Goal: Task Accomplishment & Management: Manage account settings

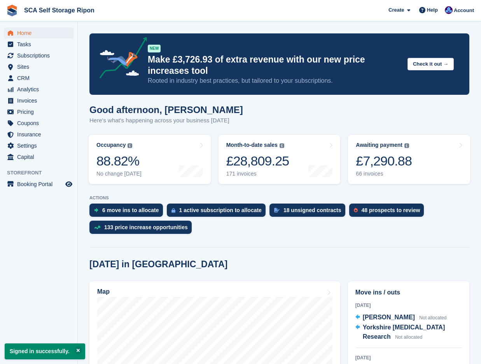
click at [32, 67] on span "Sites" at bounding box center [40, 66] width 47 height 11
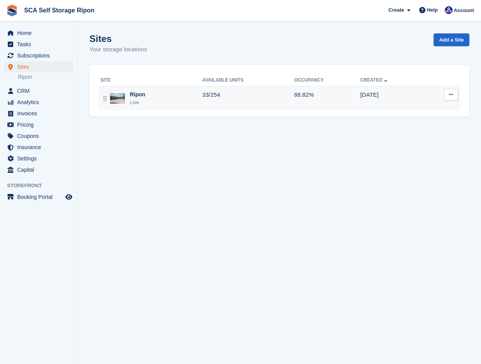
click at [167, 101] on div "Ripon Live" at bounding box center [151, 99] width 102 height 16
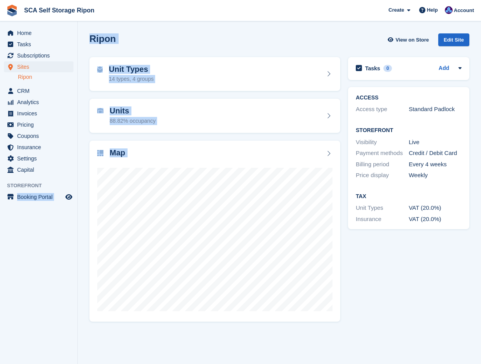
drag, startPoint x: 0, startPoint y: 282, endPoint x: -5, endPoint y: 283, distance: 5.6
click at [0, 283] on html "SCA Self Storage Ripon Create Subscription Invoice Contact Deal Discount Page H…" at bounding box center [240, 182] width 481 height 364
click at [136, 157] on div "Map" at bounding box center [214, 153] width 235 height 10
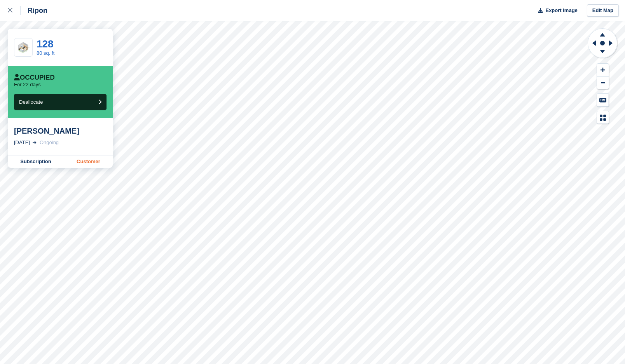
click at [91, 163] on link "Customer" at bounding box center [88, 161] width 49 height 12
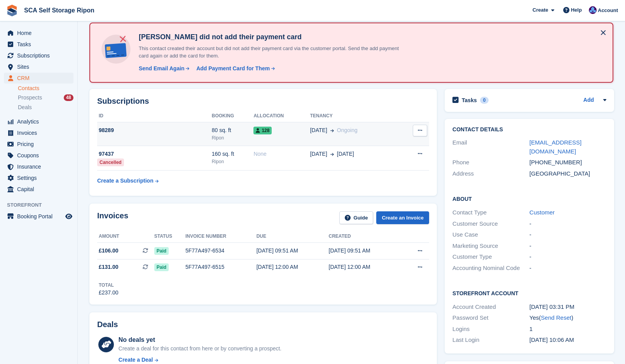
scroll to position [29, 0]
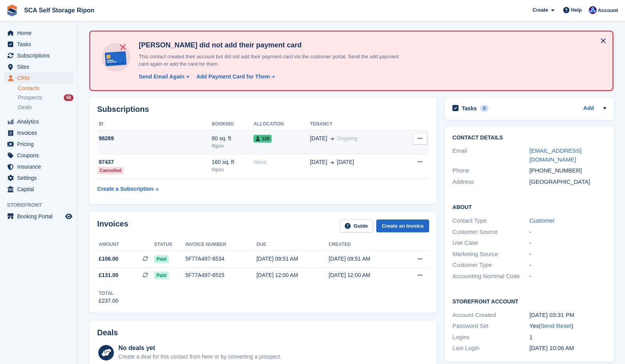
click at [293, 139] on div "128" at bounding box center [281, 138] width 56 height 8
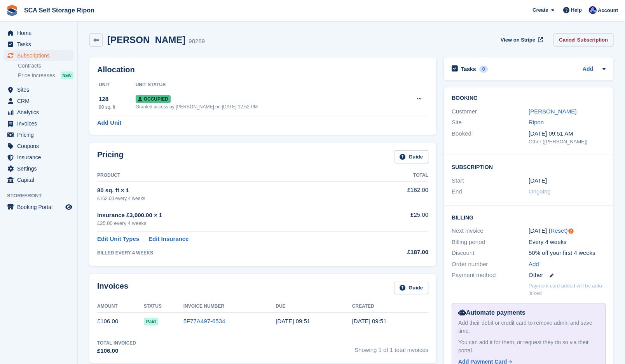
click at [583, 44] on link "Cancel Subscription" at bounding box center [583, 39] width 60 height 13
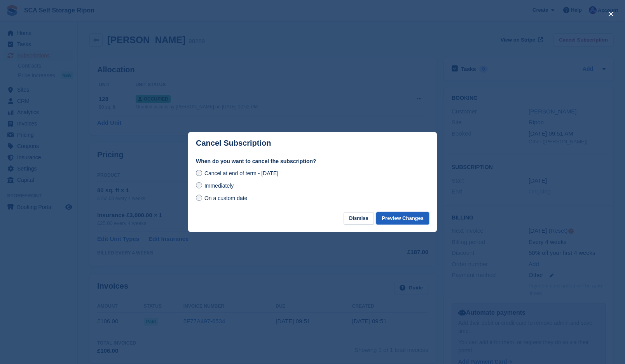
click at [403, 221] on button "Preview Changes" at bounding box center [402, 218] width 53 height 13
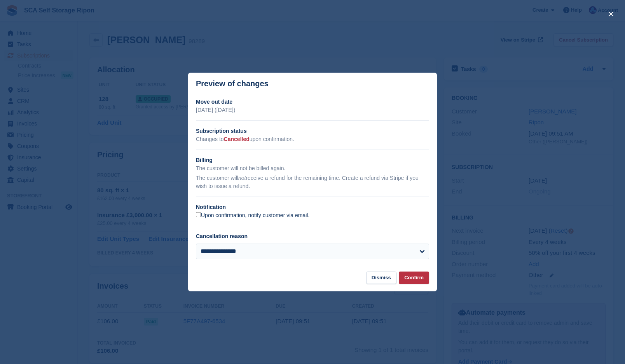
click at [223, 219] on label "Upon confirmation, notify customer via email." at bounding box center [252, 215] width 113 height 7
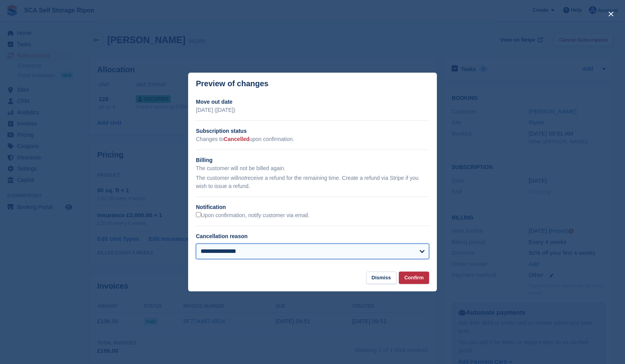
click at [237, 249] on select "**********" at bounding box center [312, 252] width 233 height 16
select select "**********"
click at [196, 244] on select "**********" at bounding box center [312, 252] width 233 height 16
click at [414, 277] on button "Confirm" at bounding box center [414, 278] width 30 height 13
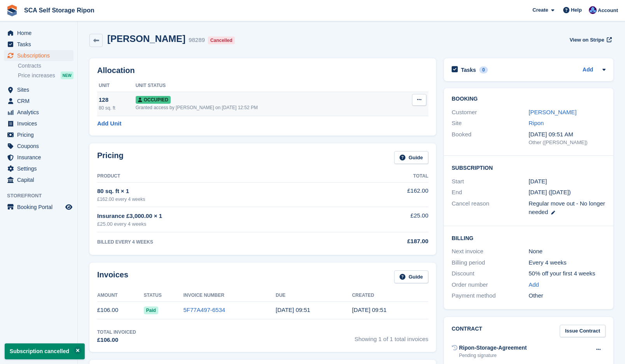
click at [419, 102] on icon at bounding box center [419, 99] width 4 height 5
click at [377, 139] on p "Deallocate" at bounding box center [389, 142] width 68 height 10
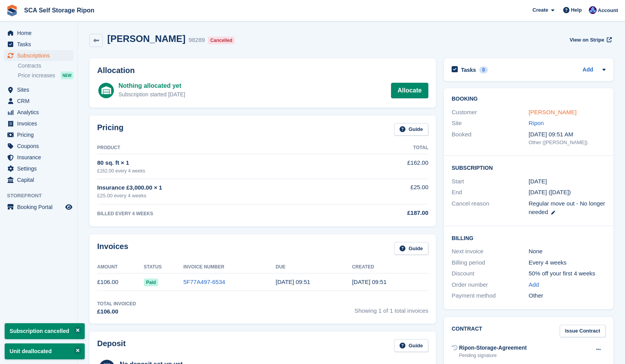
click at [566, 112] on link "[PERSON_NAME]" at bounding box center [552, 112] width 48 height 7
